Goal: Task Accomplishment & Management: Manage account settings

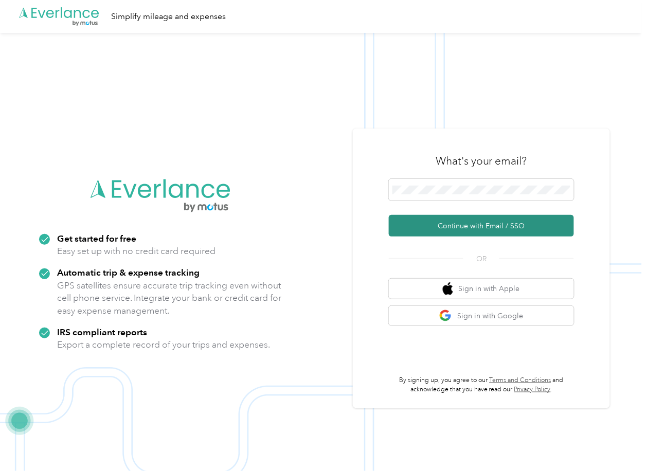
click at [423, 225] on button "Continue with Email / SSO" at bounding box center [481, 226] width 185 height 22
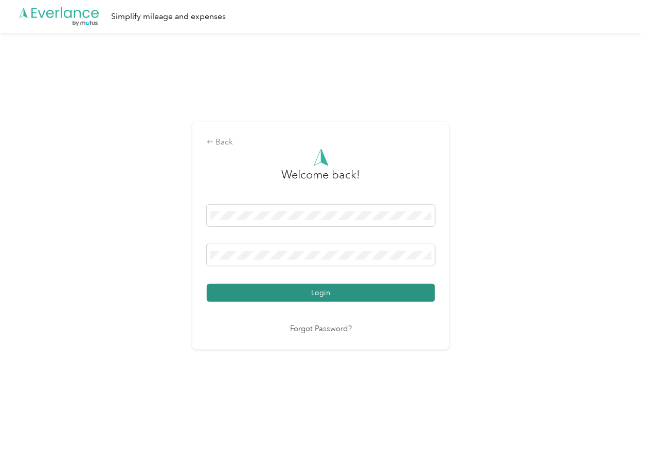
click at [253, 297] on button "Login" at bounding box center [321, 293] width 229 height 18
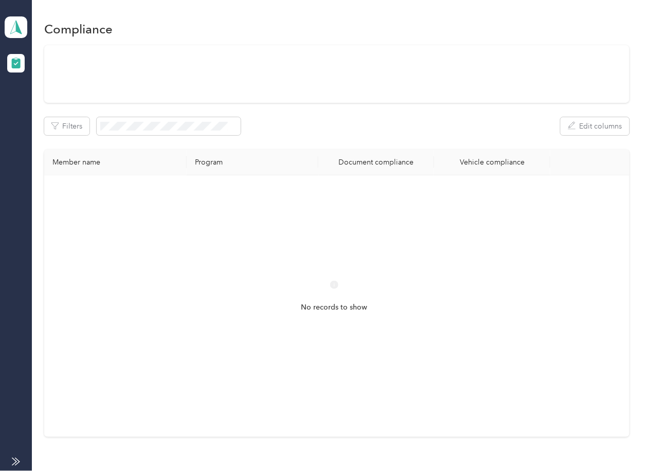
click at [348, 135] on div "Filters Edit columns" at bounding box center [336, 126] width 585 height 18
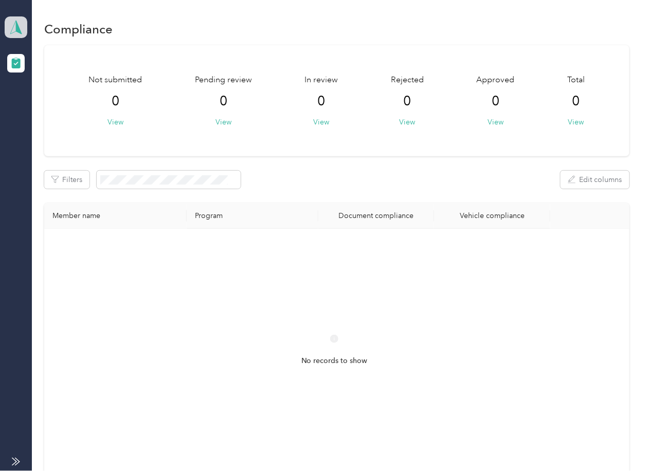
click at [23, 28] on icon at bounding box center [15, 27] width 15 height 14
click at [59, 99] on div "Log out" at bounding box center [113, 108] width 202 height 18
